Goal: Task Accomplishment & Management: Complete application form

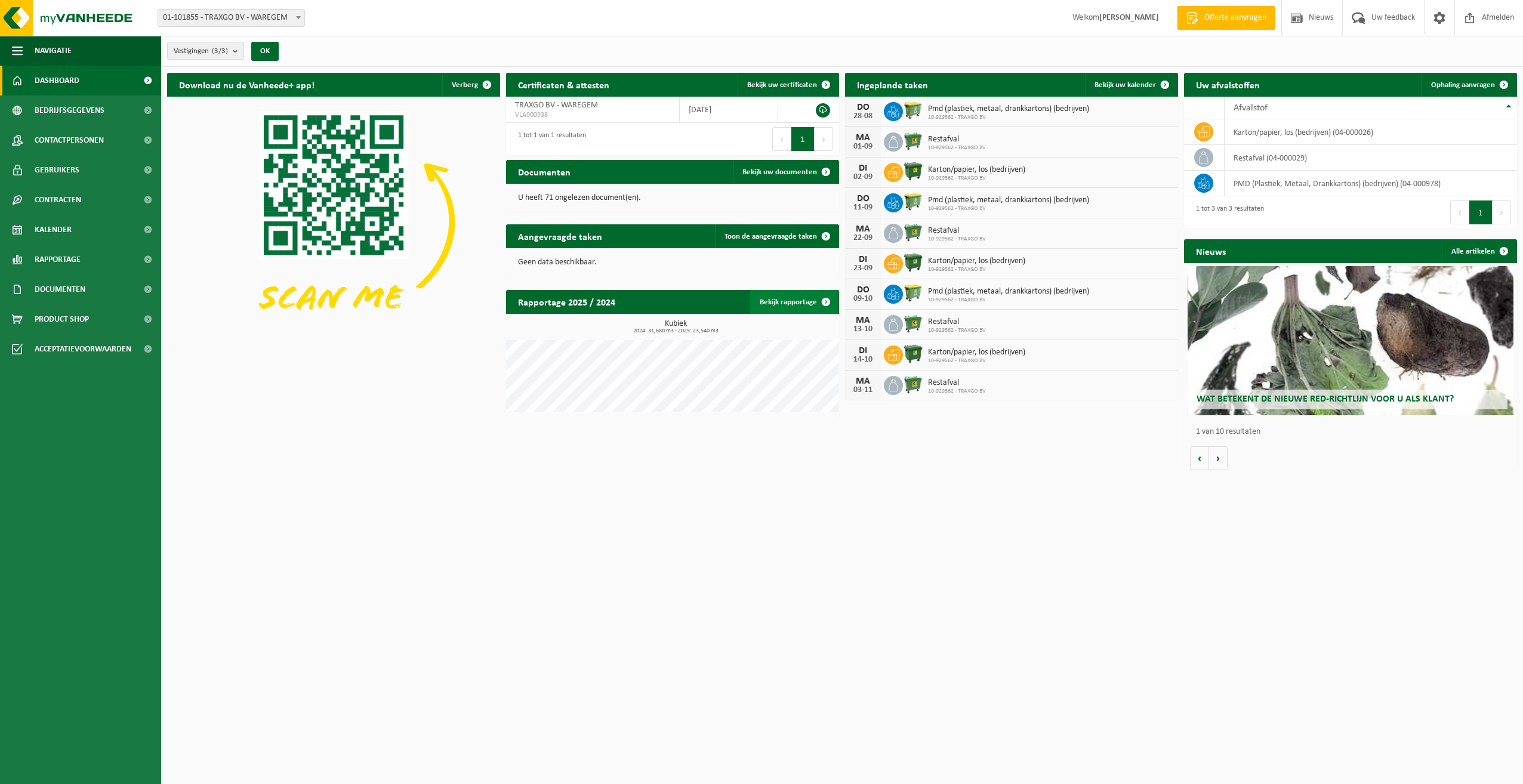
click at [790, 302] on link "Bekijk rapportage" at bounding box center [794, 301] width 88 height 24
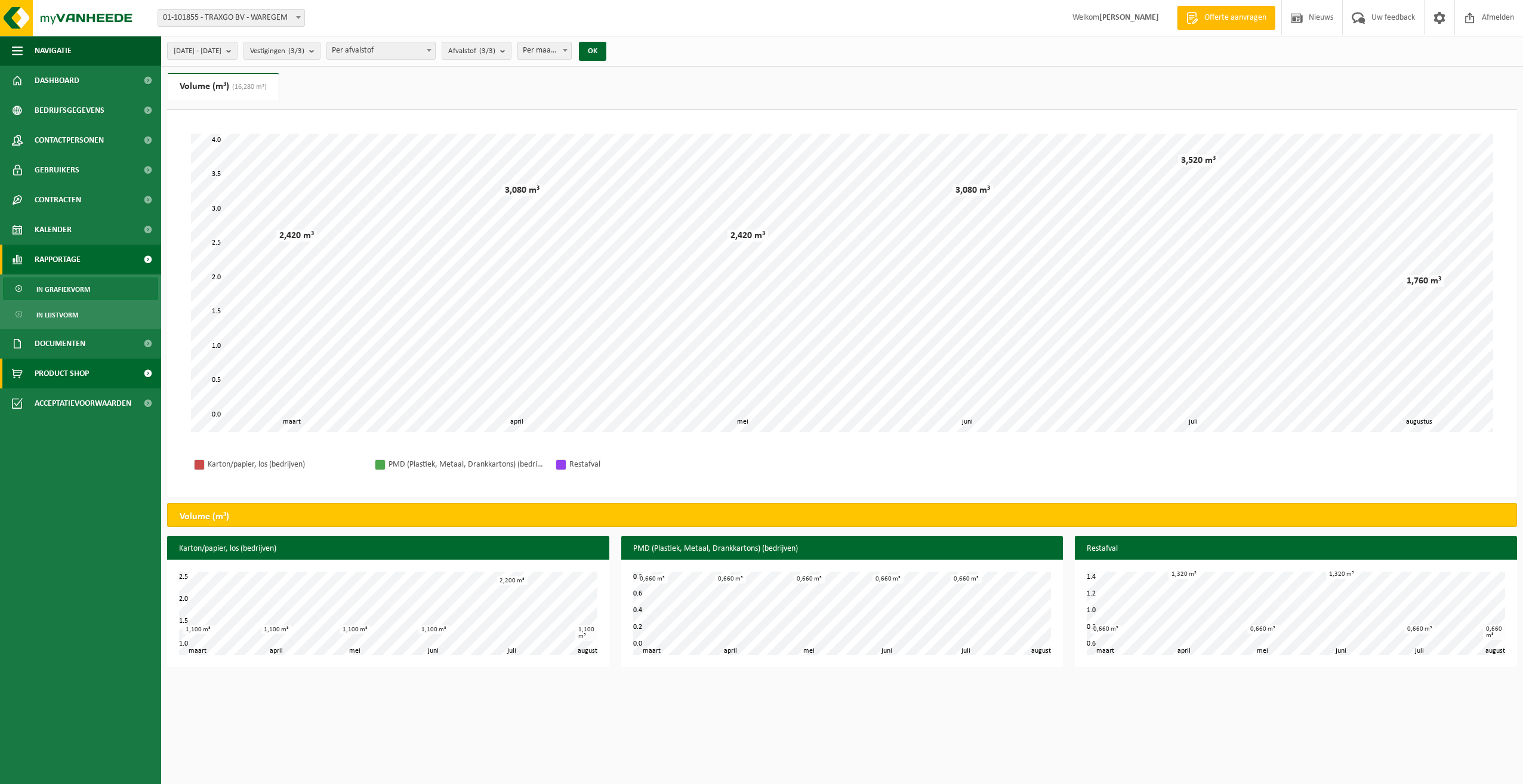
click at [58, 375] on span "Product Shop" at bounding box center [62, 373] width 54 height 30
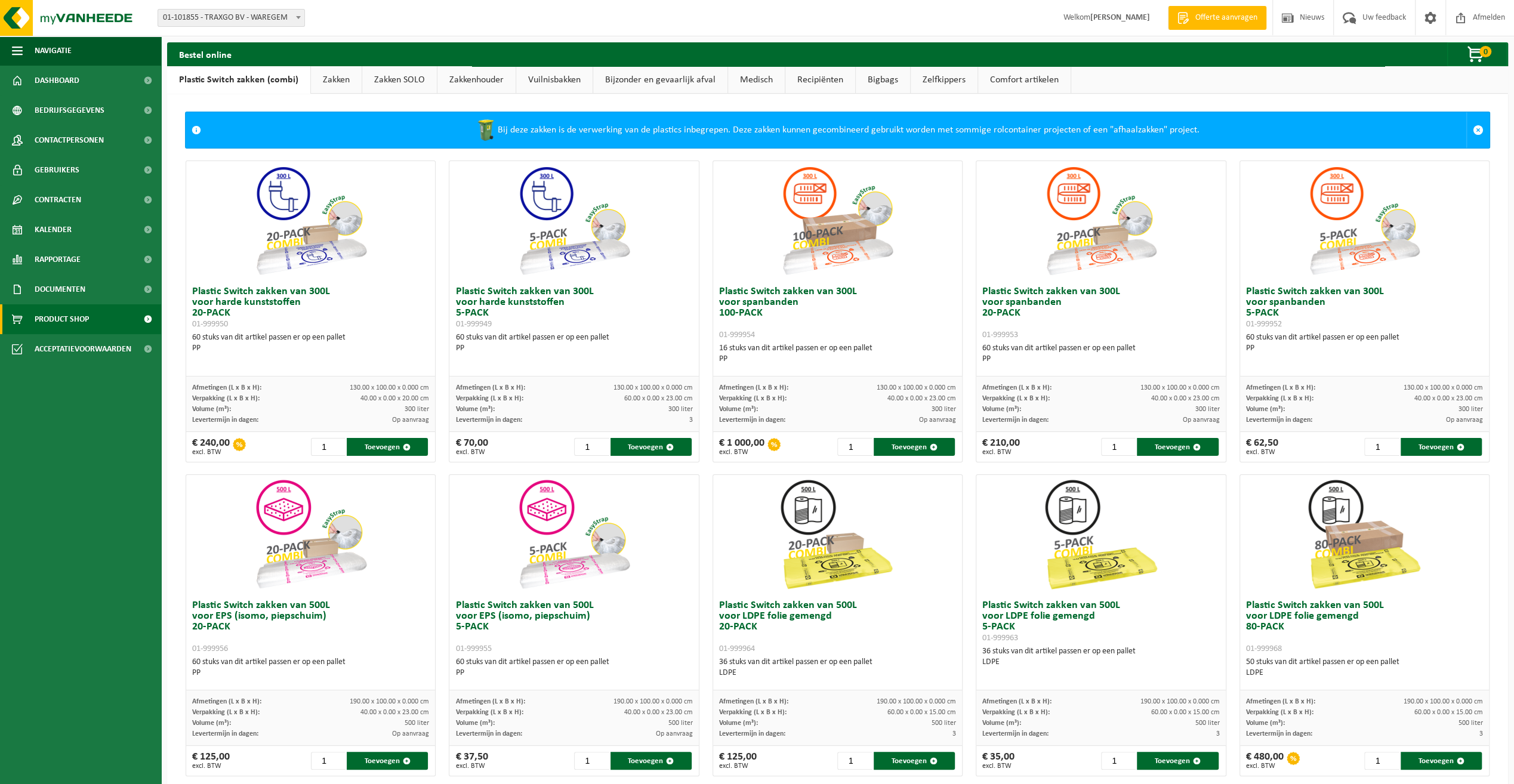
click at [693, 79] on link "Bijzonder en gevaarlijk afval" at bounding box center [660, 80] width 134 height 27
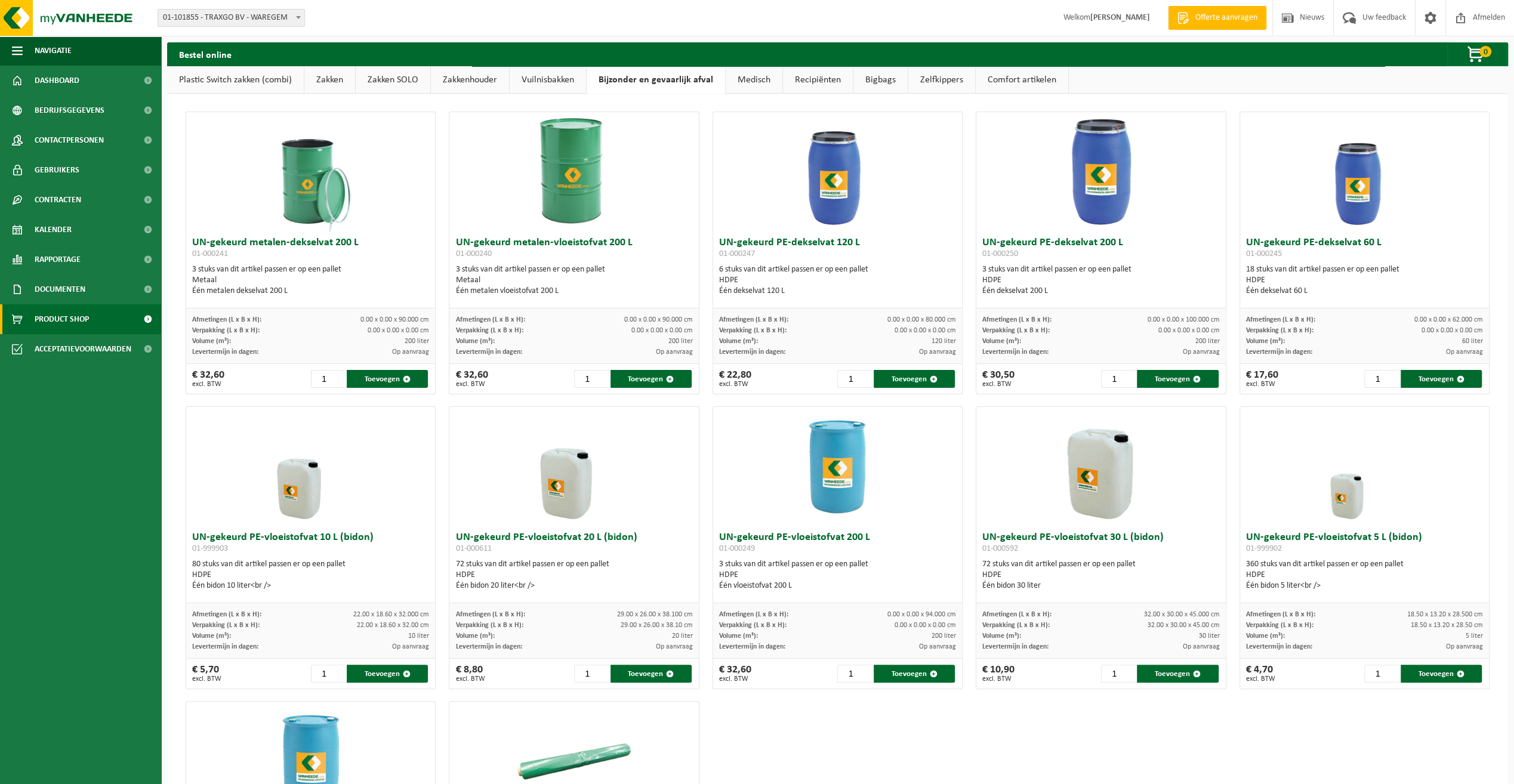
click at [986, 81] on link "Comfort artikelen" at bounding box center [1022, 80] width 92 height 27
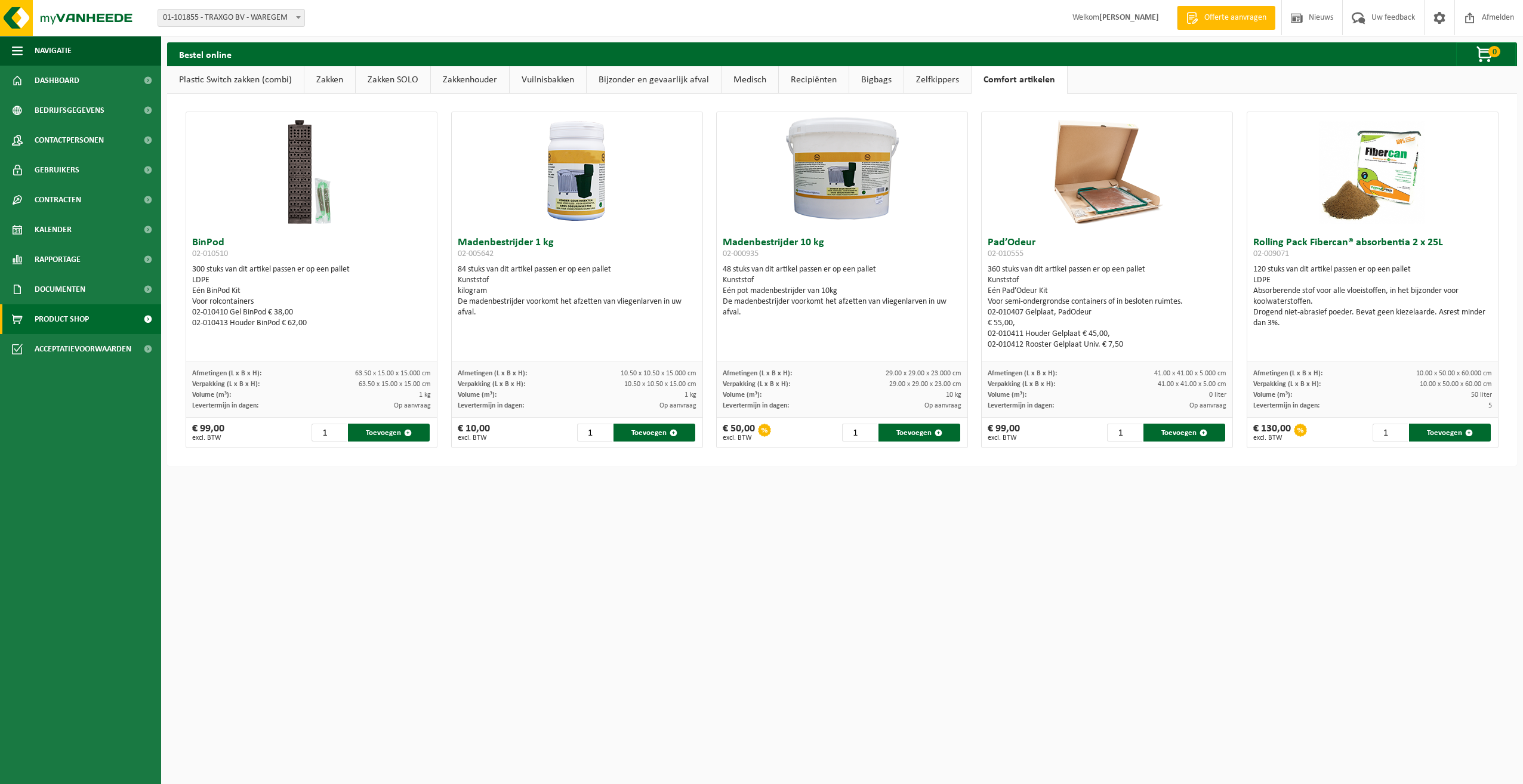
click at [935, 82] on link "Zelfkippers" at bounding box center [937, 80] width 67 height 27
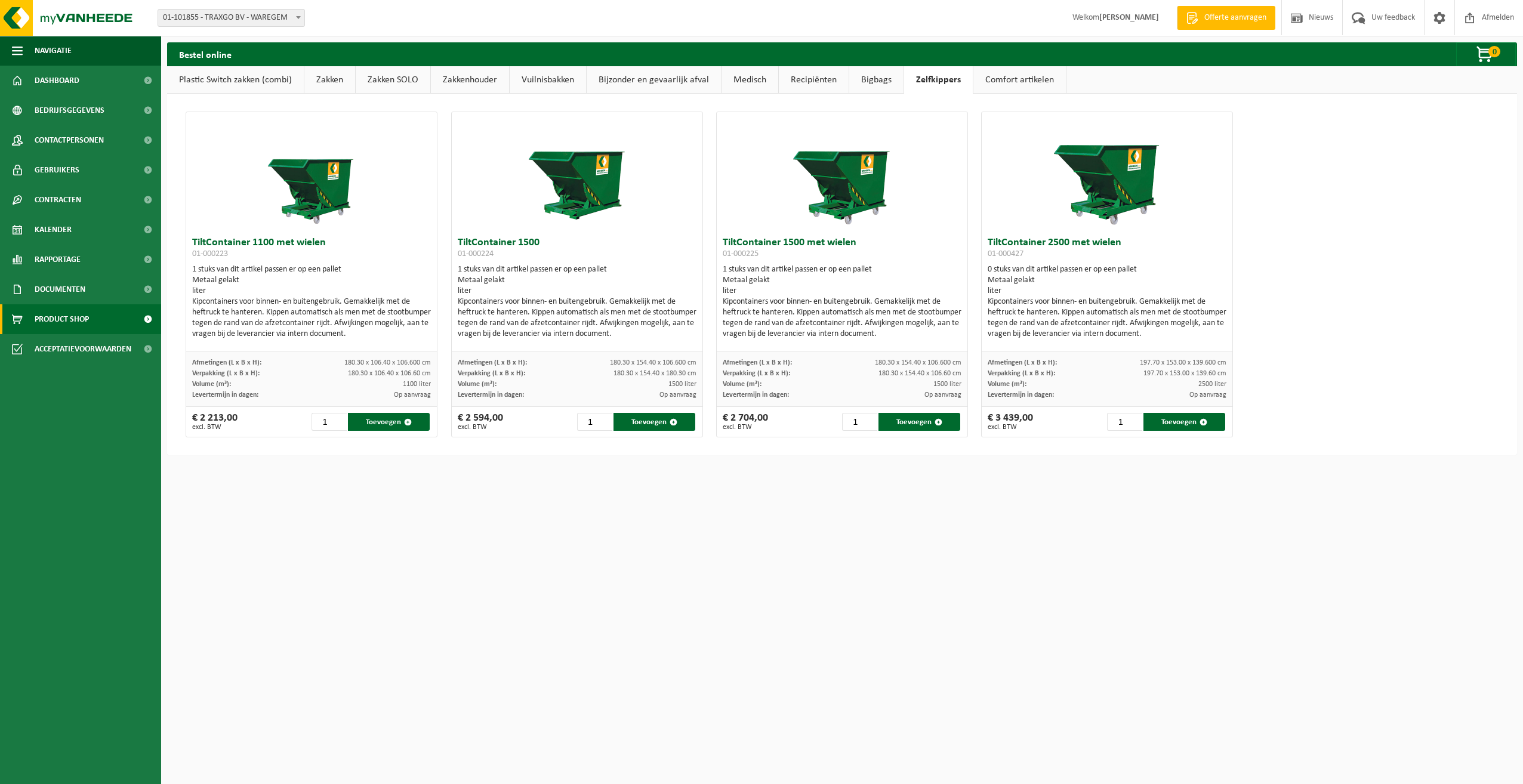
click at [858, 83] on link "Bigbags" at bounding box center [877, 80] width 54 height 27
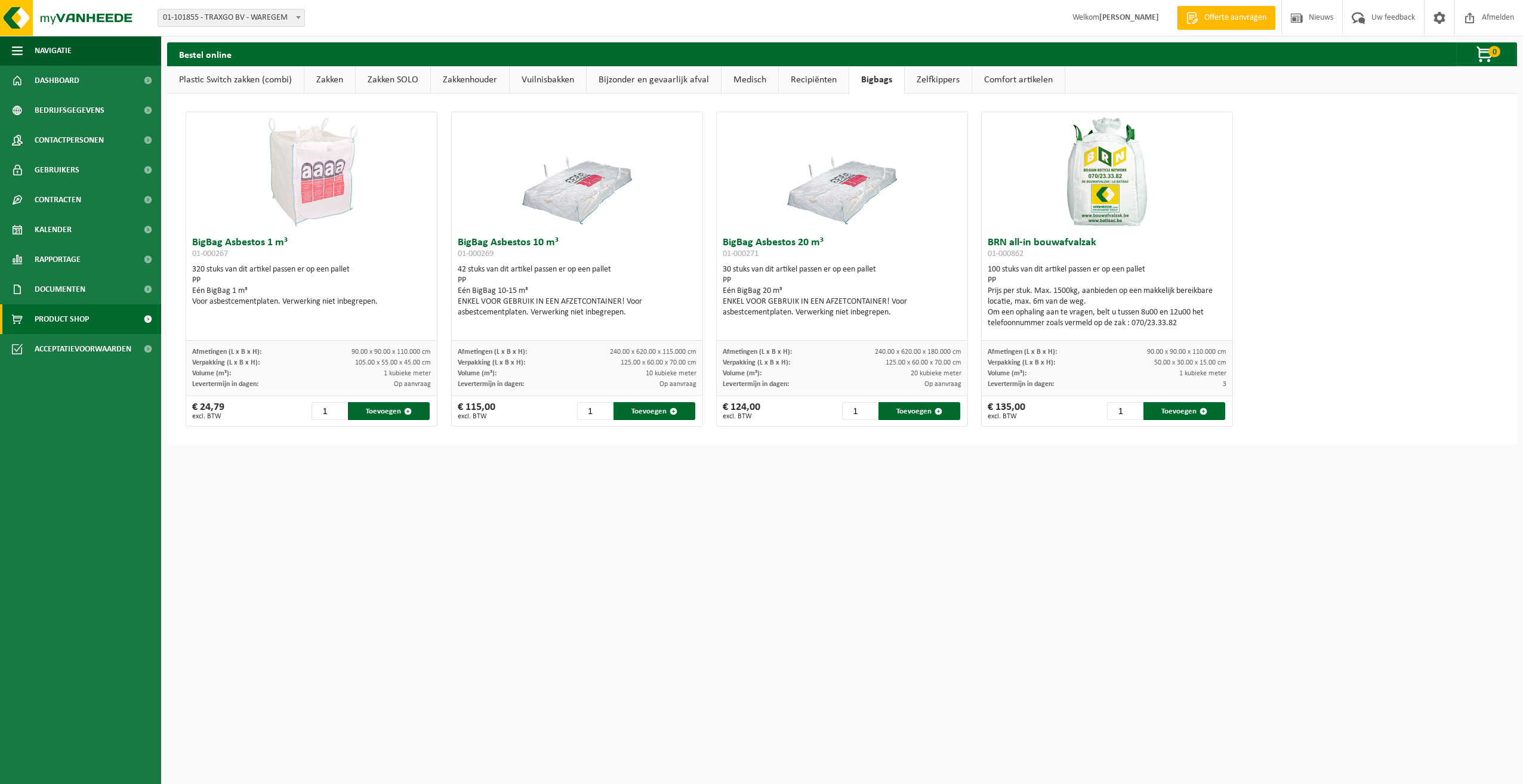
click at [816, 81] on link "Recipiënten" at bounding box center [814, 80] width 70 height 27
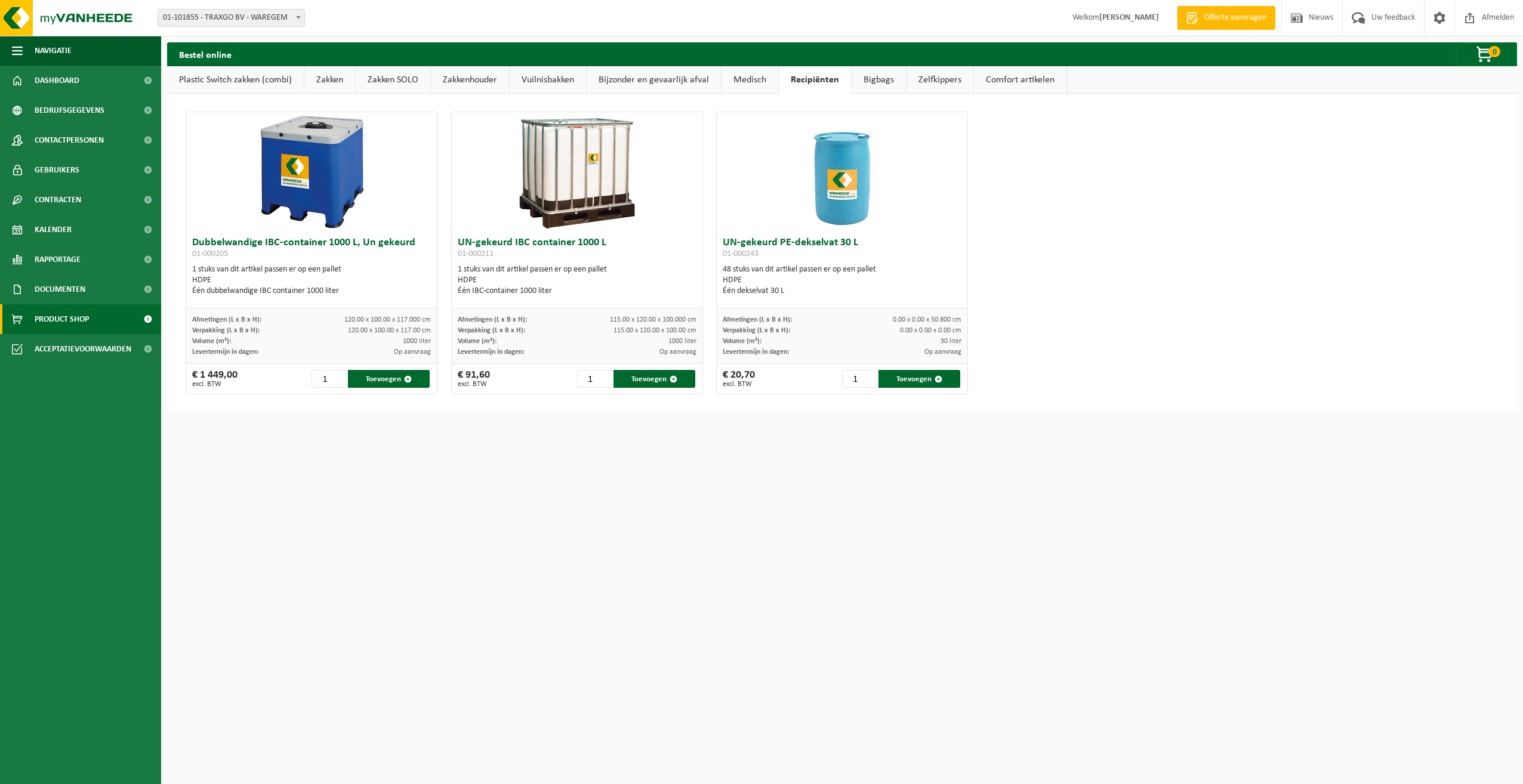
click at [561, 82] on link "Vuilnisbakken" at bounding box center [548, 80] width 76 height 27
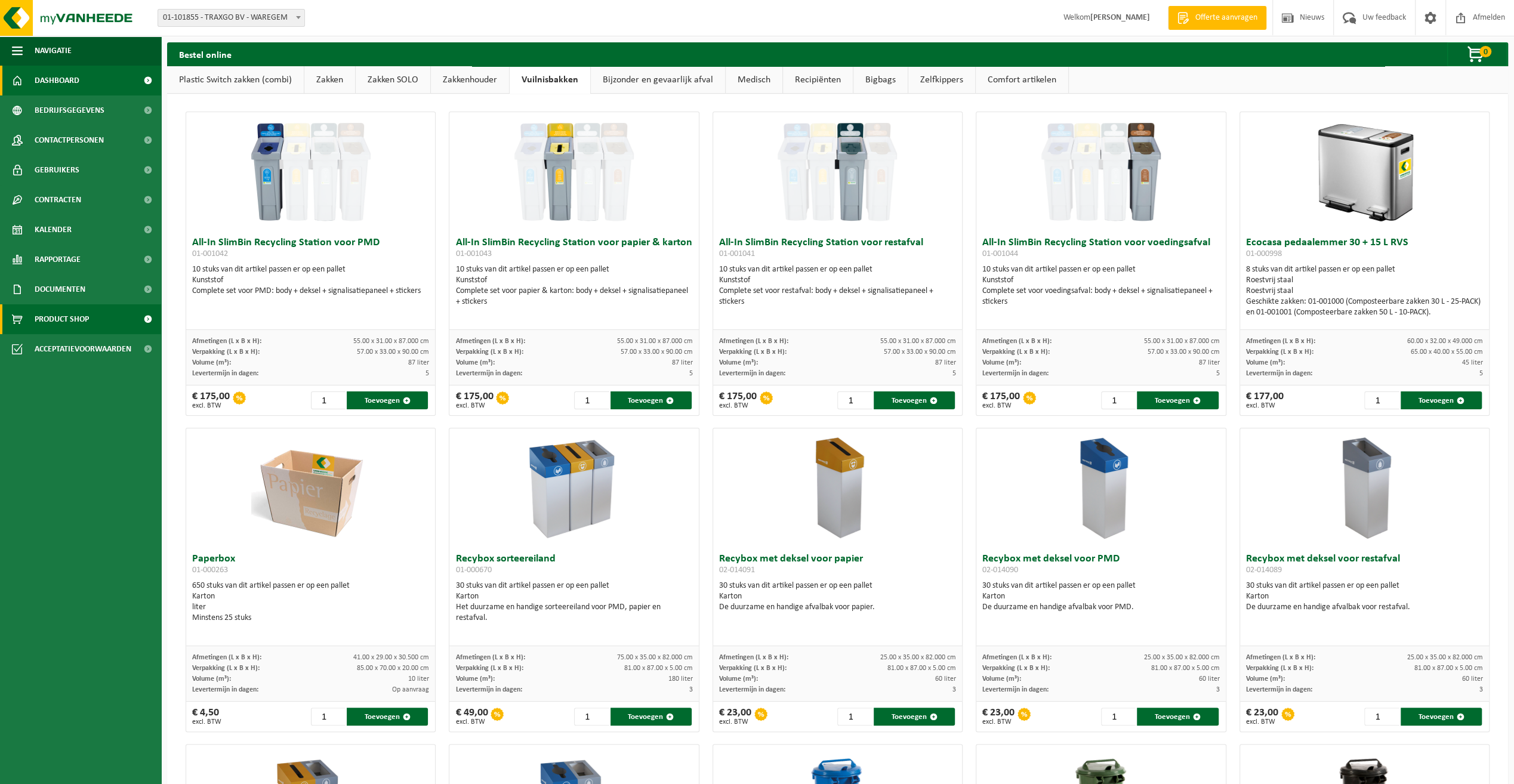
click at [71, 84] on span "Dashboard" at bounding box center [57, 81] width 45 height 30
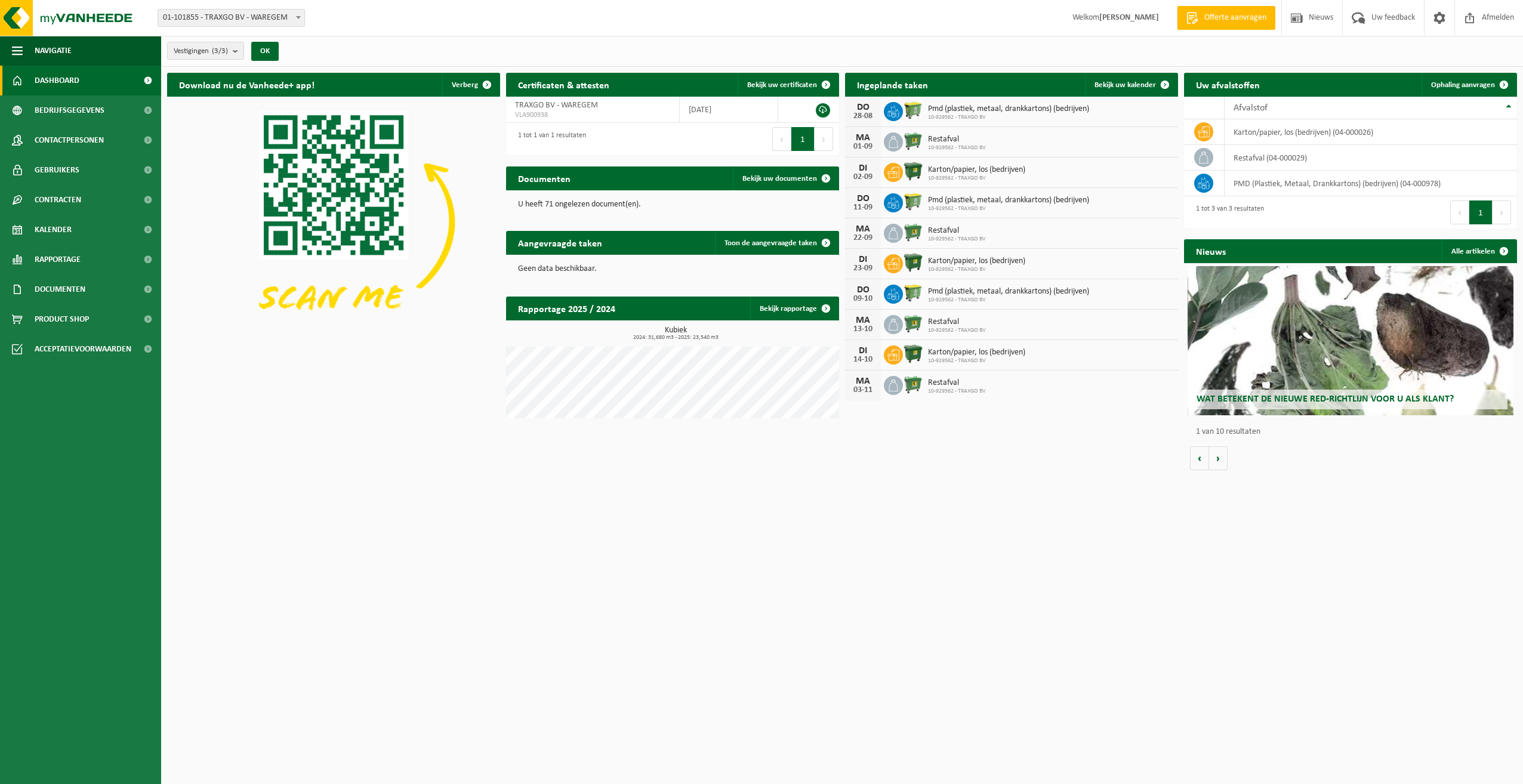
click at [585, 308] on h2 "Rapportage 2025 / 2024" at bounding box center [567, 308] width 121 height 23
click at [800, 307] on link "Bekijk rapportage" at bounding box center [794, 308] width 88 height 24
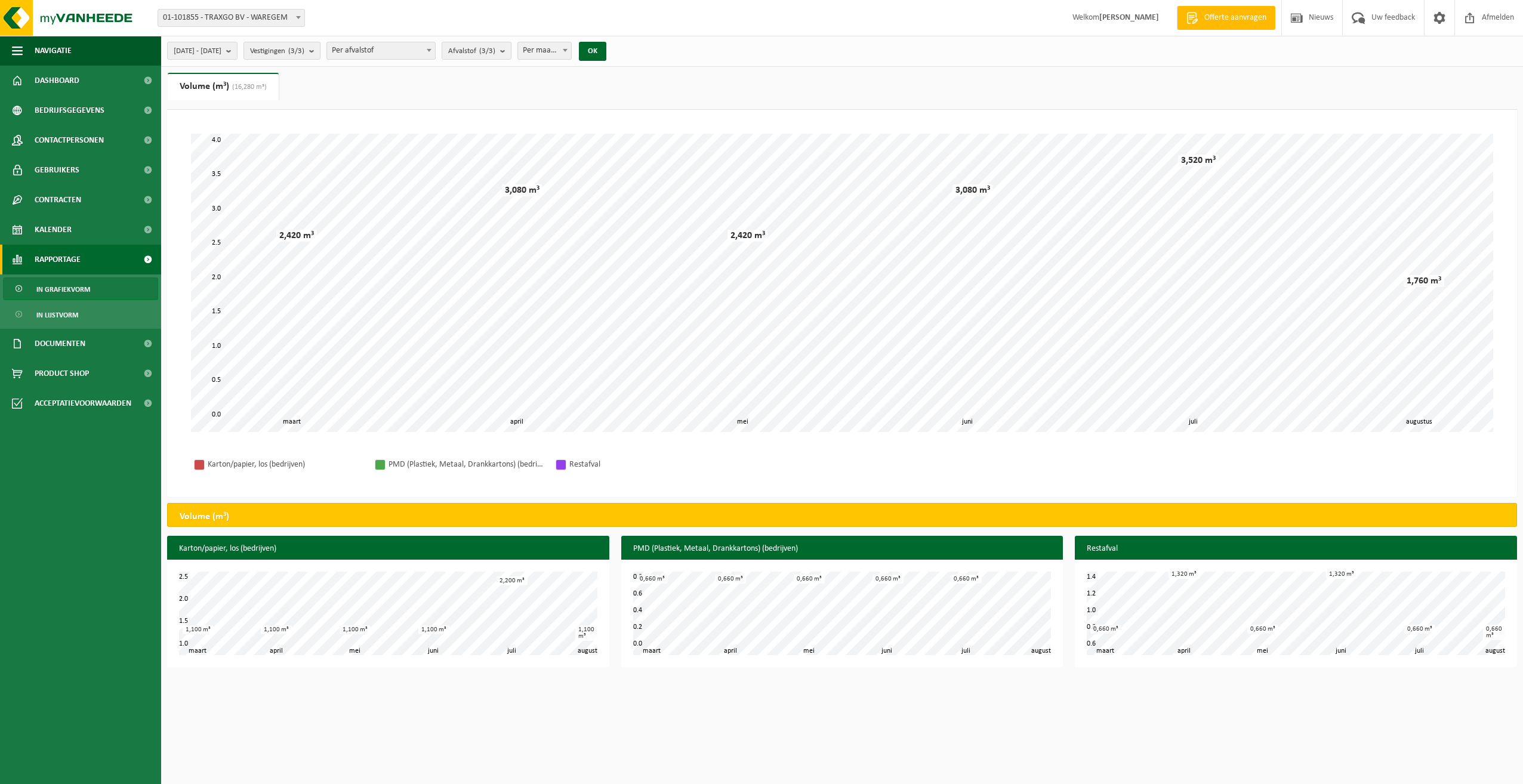
click at [1221, 17] on span "Offerte aanvragen" at bounding box center [1235, 18] width 68 height 12
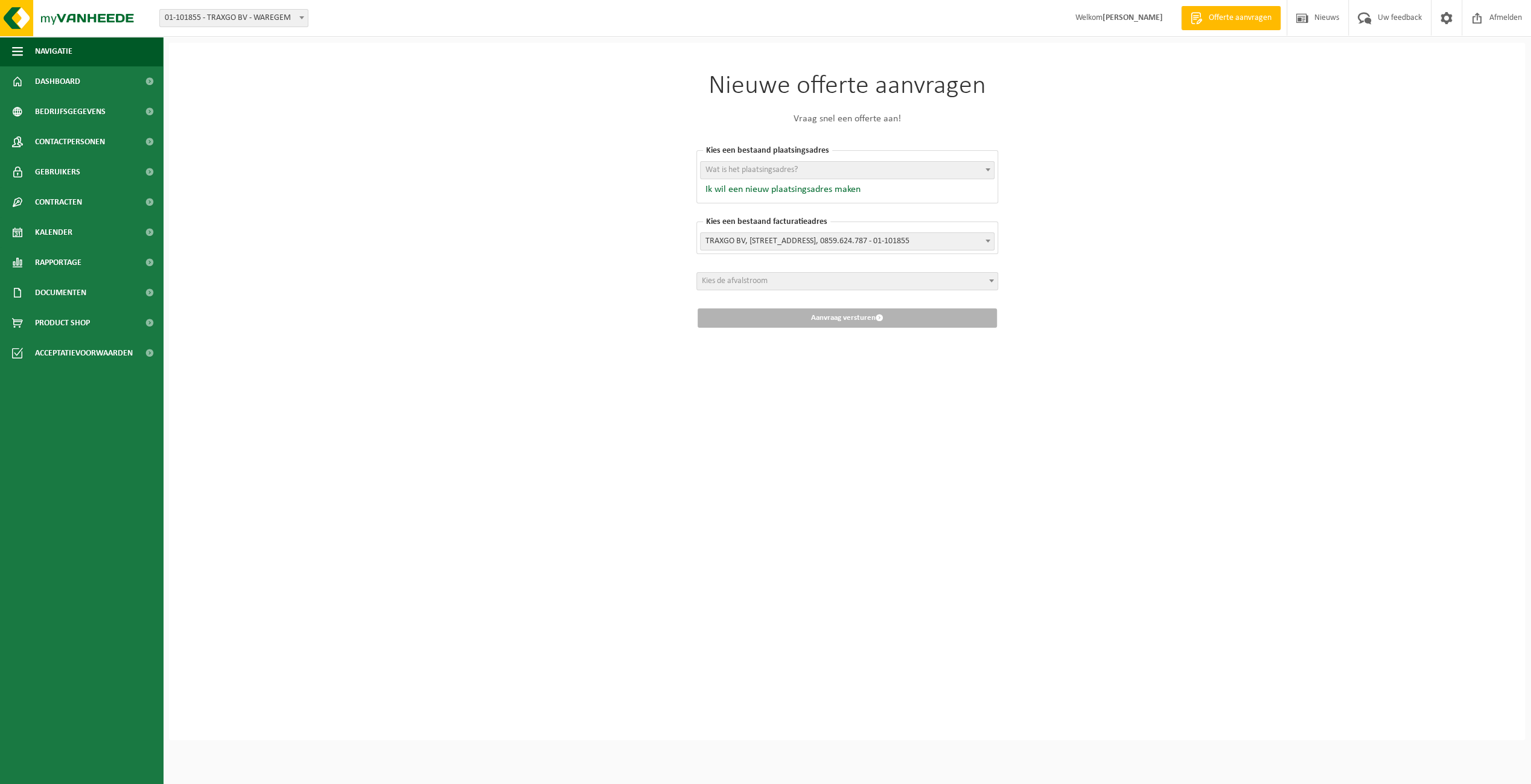
click at [900, 168] on span "Wat is het plaatsingsadres?" at bounding box center [847, 170] width 293 height 17
click at [1149, 206] on div "Nieuwe offerte aanvragen Vraag snel een offerte aan! Kies een bestaand plaatsin…" at bounding box center [847, 391] width 1356 height 697
click at [959, 167] on span "Wat is het plaatsingsadres?" at bounding box center [847, 170] width 293 height 17
select select "26981"
click at [977, 240] on span "TRAXGO BV, DEERLIJKSEWEG 144A, WAREGEM, 0859.624.787 - 01-101855" at bounding box center [847, 241] width 293 height 17
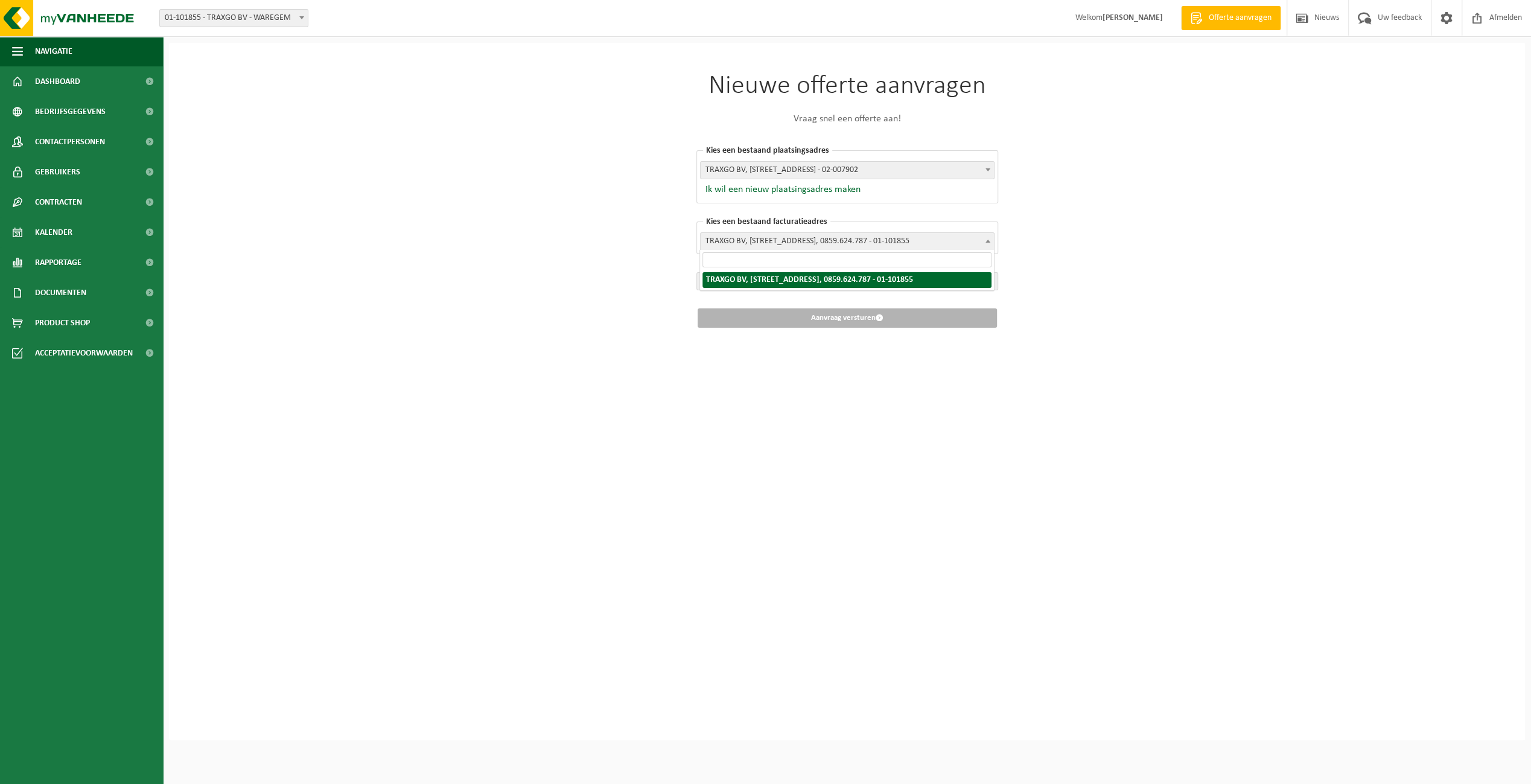
click at [1060, 237] on div "Nieuwe offerte aanvragen Vraag snel een offerte aan! Kies een bestaand plaatsin…" at bounding box center [847, 391] width 1356 height 697
click at [967, 276] on span "Kies de afvalstroom" at bounding box center [847, 281] width 301 height 17
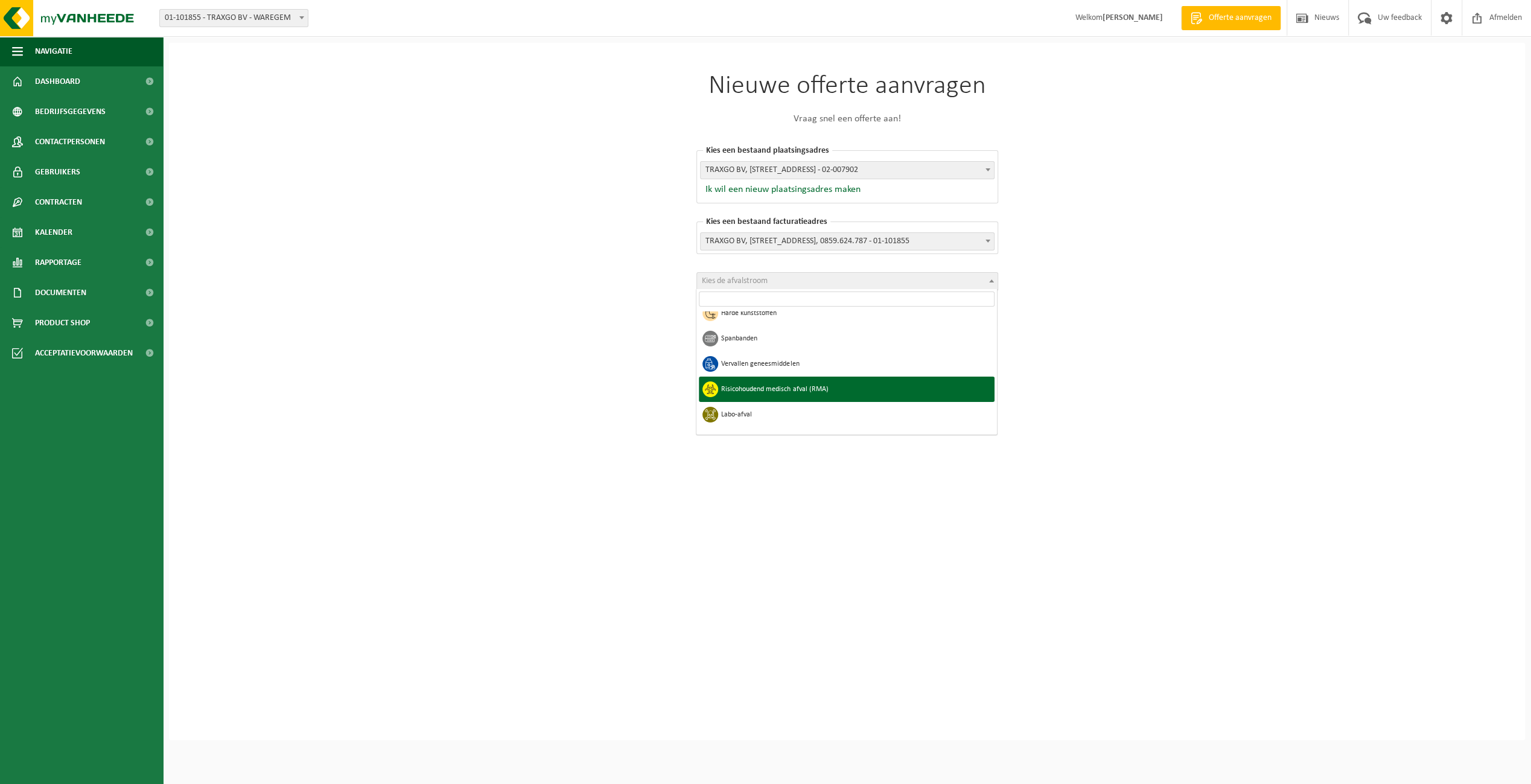
scroll to position [603, 0]
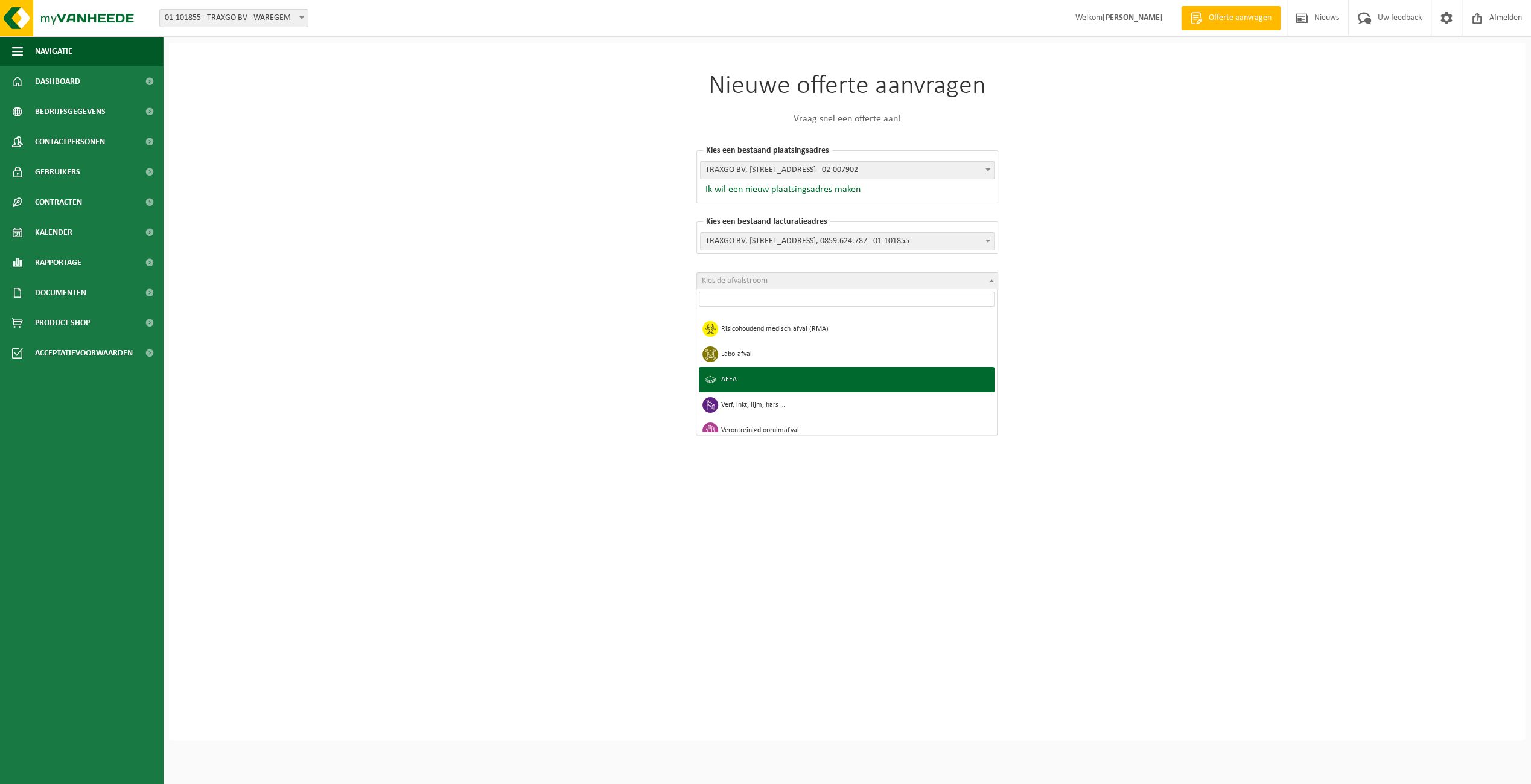
select select "19"
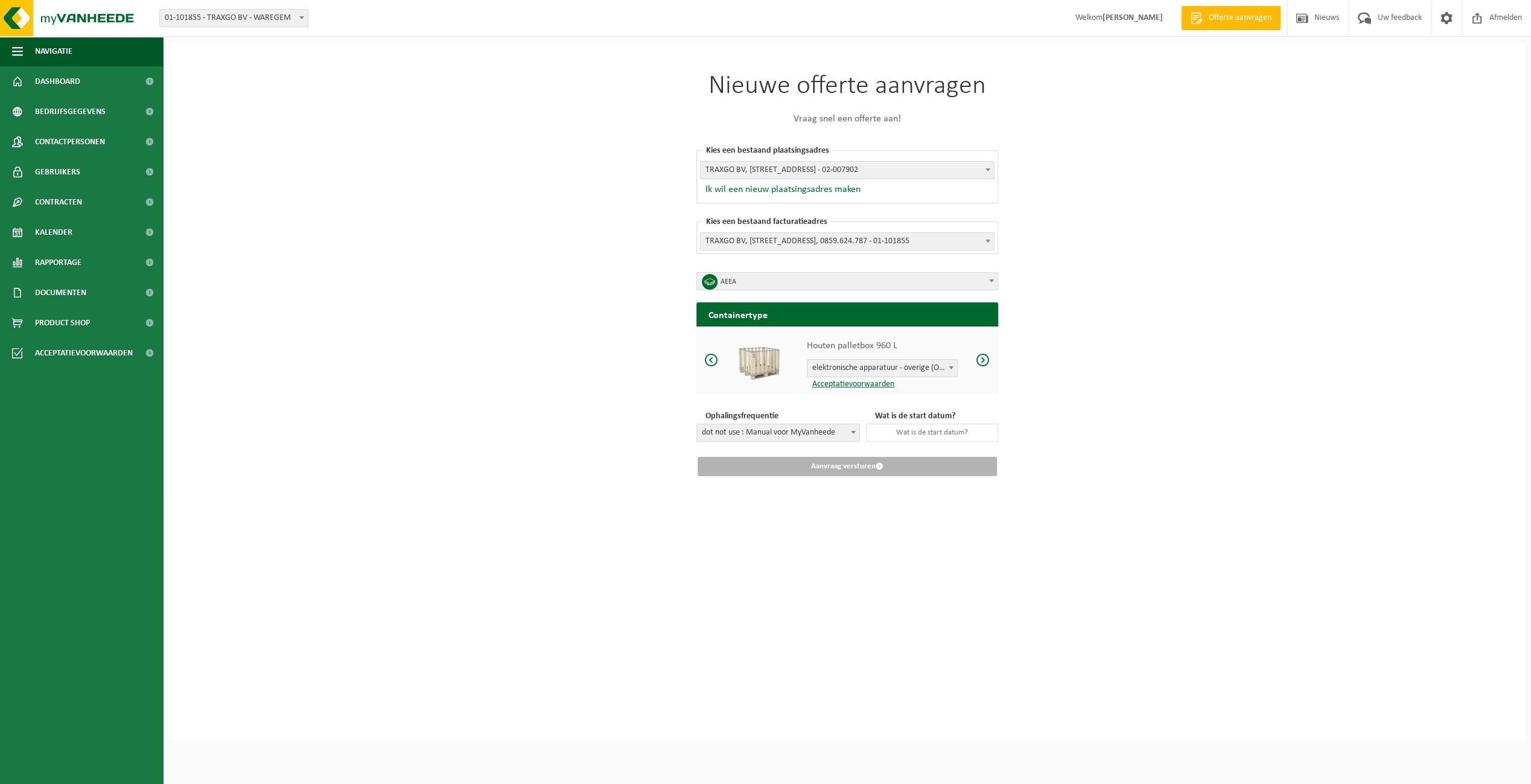
click at [942, 368] on span "elektronische apparatuur - overige (OVE)" at bounding box center [882, 368] width 150 height 17
click at [926, 369] on span "elektronische apparatuur - TV-monitoren (TVM)" at bounding box center [882, 368] width 150 height 17
select select "67"
click at [790, 431] on span "dot not use : Manual voor MyVanheede" at bounding box center [778, 433] width 162 height 17
click at [827, 428] on span "dot not use : Manual voor MyVanheede" at bounding box center [778, 433] width 162 height 17
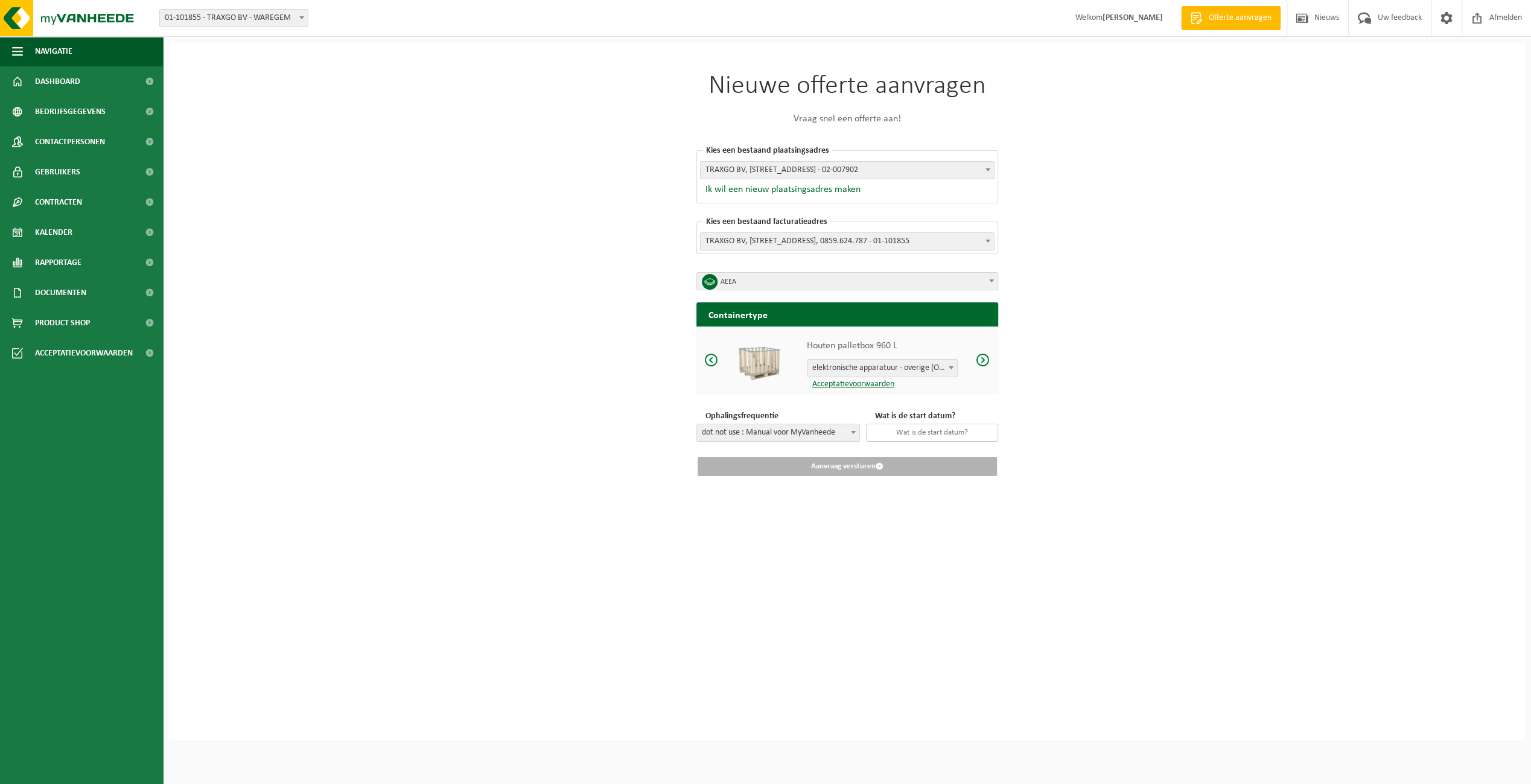
click at [929, 431] on input "text" at bounding box center [932, 433] width 132 height 18
click at [869, 406] on div "25" at bounding box center [869, 406] width 21 height 19
type input "2025-08-25"
click at [862, 465] on button "Aanvraag versturen" at bounding box center [847, 466] width 299 height 19
